Goal: Information Seeking & Learning: Learn about a topic

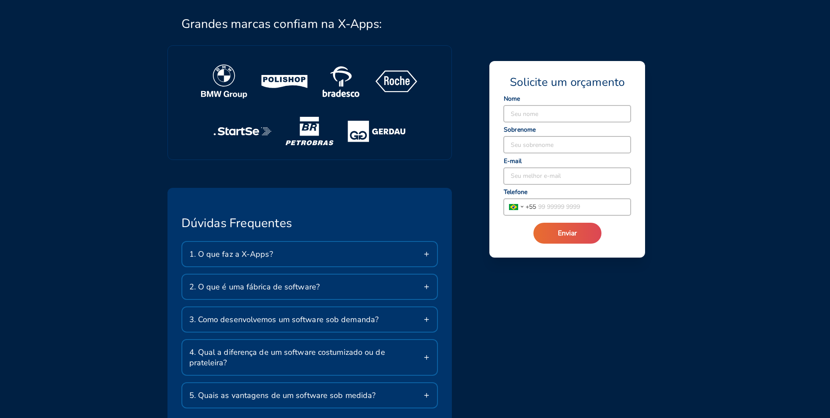
scroll to position [1395, 0]
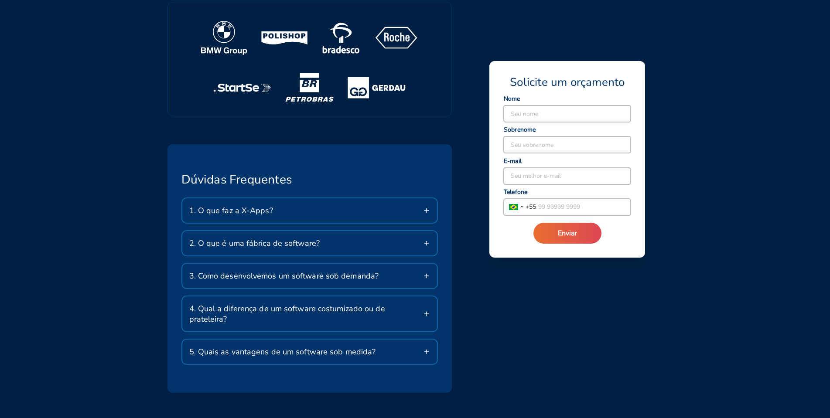
click at [428, 212] on icon at bounding box center [426, 210] width 7 height 7
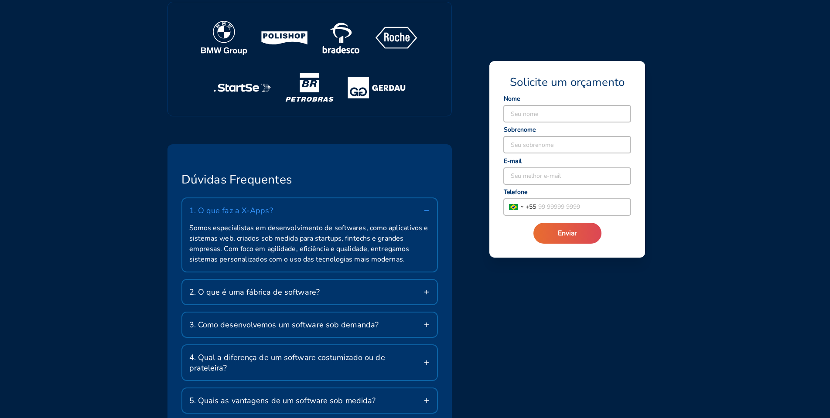
click at [428, 212] on icon at bounding box center [426, 210] width 7 height 7
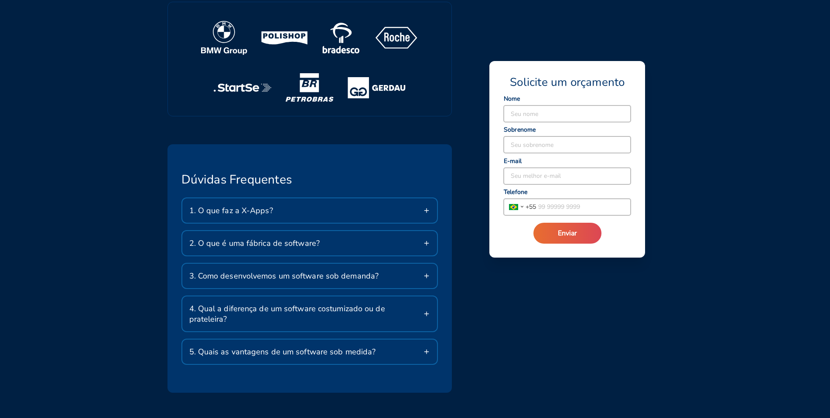
click at [426, 240] on icon at bounding box center [426, 243] width 7 height 7
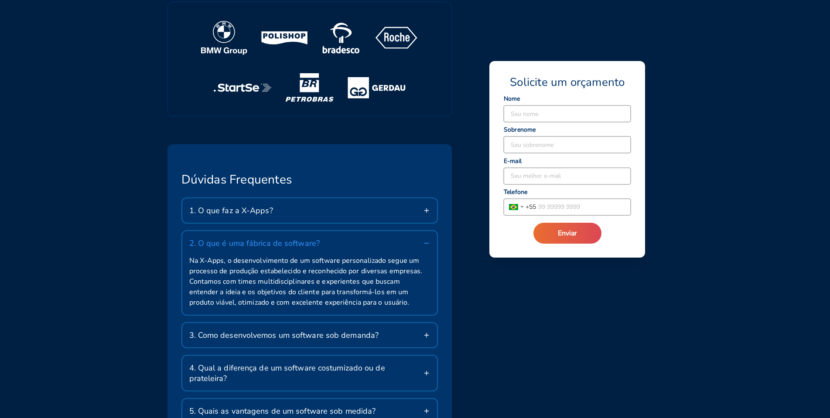
click at [426, 240] on icon at bounding box center [426, 243] width 7 height 7
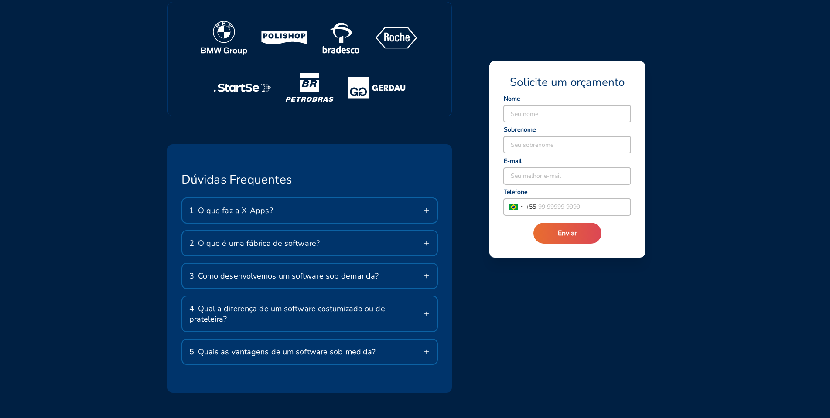
click at [425, 276] on line at bounding box center [426, 276] width 4 height 0
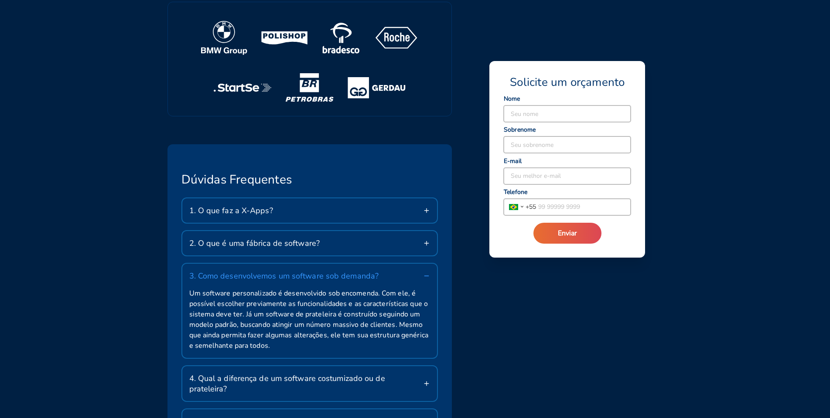
click at [427, 275] on icon at bounding box center [426, 276] width 7 height 7
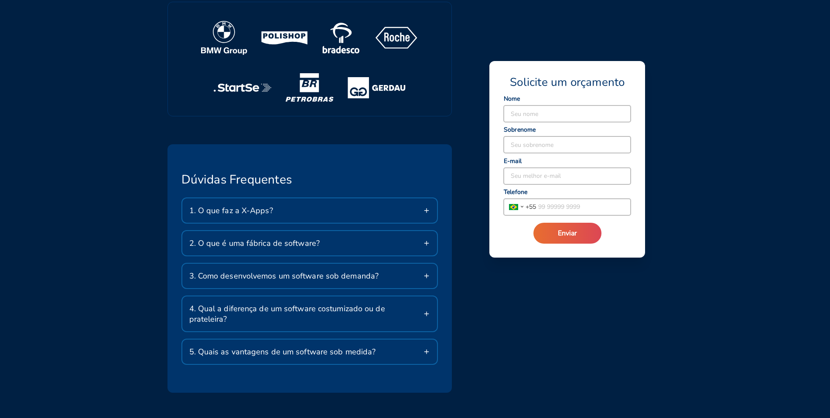
scroll to position [1439, 0]
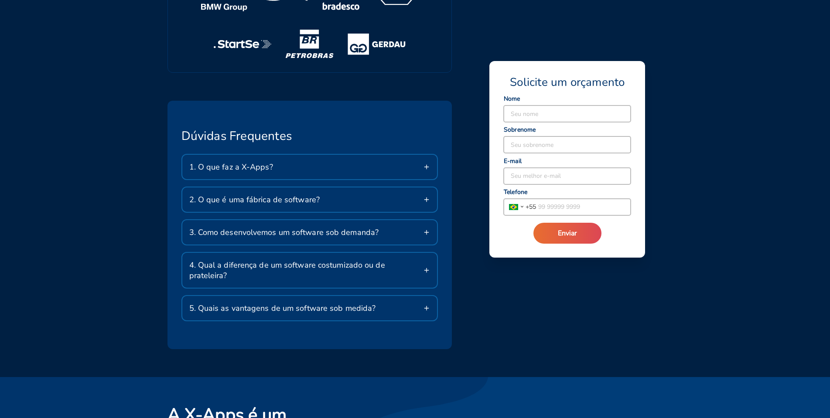
click at [426, 267] on icon at bounding box center [426, 270] width 7 height 7
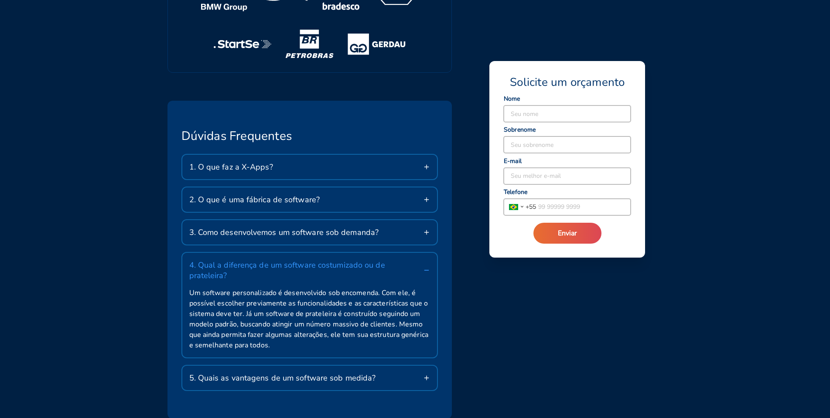
click at [426, 267] on icon at bounding box center [426, 270] width 7 height 7
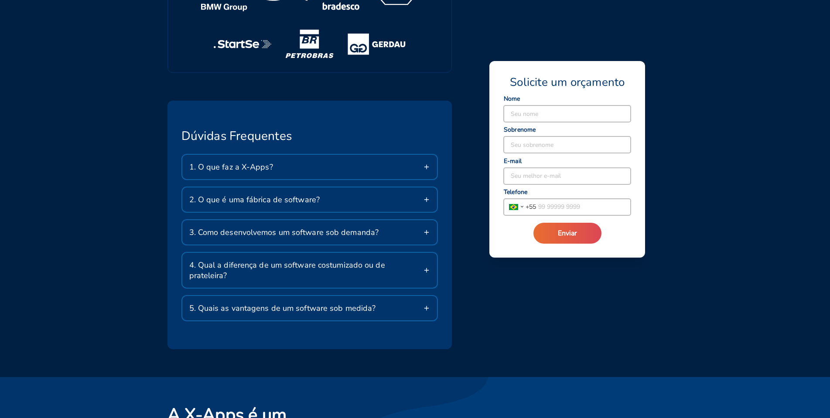
click at [425, 308] on line at bounding box center [426, 308] width 4 height 0
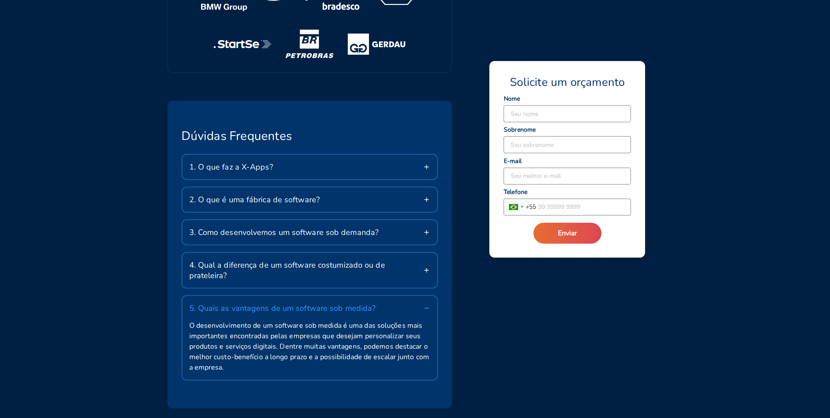
scroll to position [1483, 0]
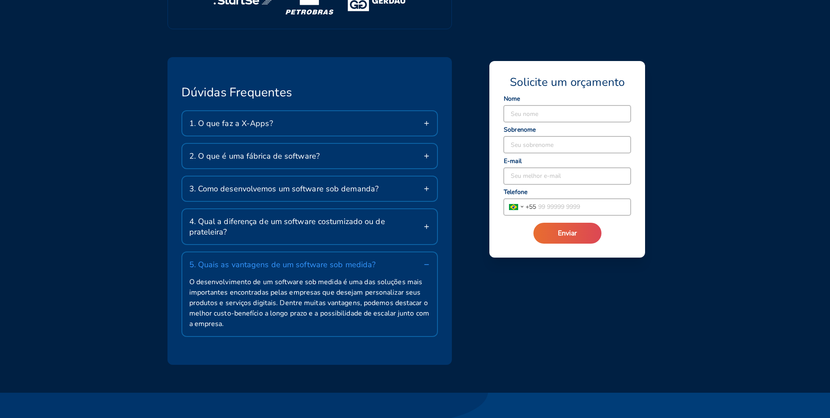
click at [428, 261] on icon at bounding box center [426, 264] width 7 height 7
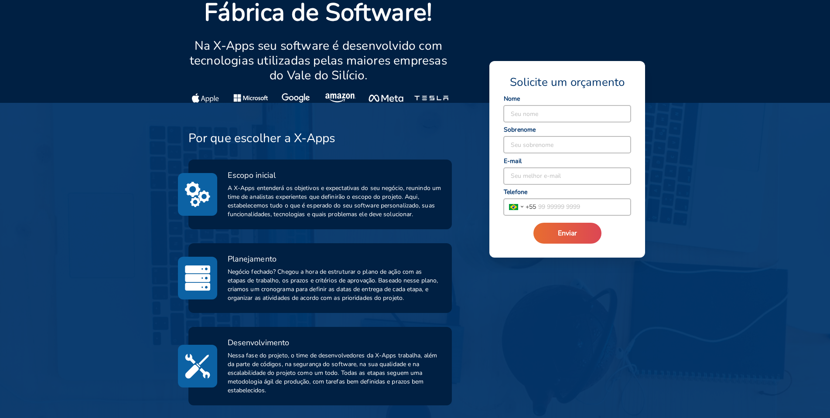
scroll to position [0, 0]
